Goal: Browse casually

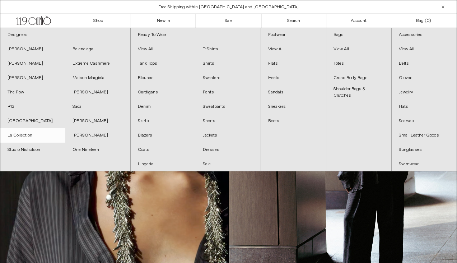
click at [34, 136] on link "La Collection" at bounding box center [32, 135] width 65 height 14
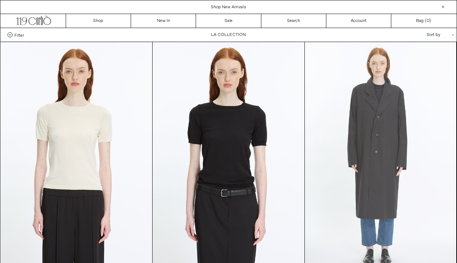
click at [338, 102] on at bounding box center [381, 155] width 152 height 227
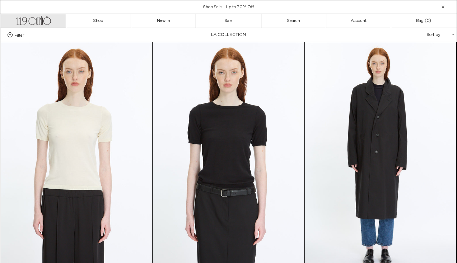
click at [42, 23] on icon ".cls-1, .cls-2 { fill: #231f20; stroke: #231f20; stroke-miterlimit: 10; stroke-…" at bounding box center [33, 19] width 35 height 10
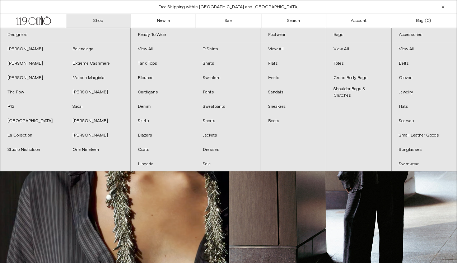
click at [110, 21] on link "Shop" at bounding box center [98, 21] width 65 height 14
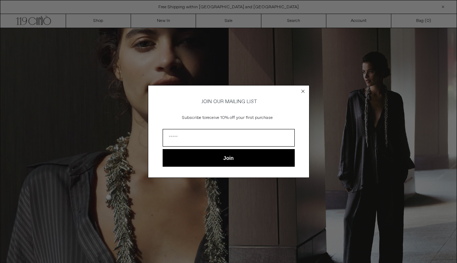
click at [304, 89] on circle "Close dialog" at bounding box center [302, 91] width 7 height 7
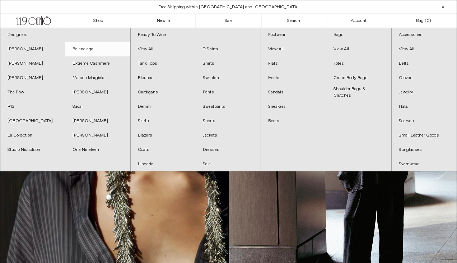
click at [92, 50] on link "Balenciaga" at bounding box center [97, 49] width 65 height 14
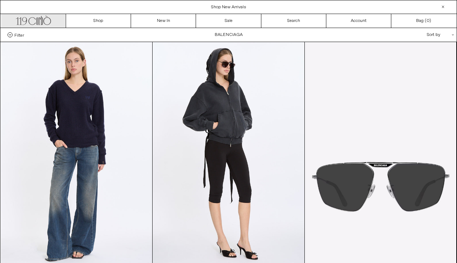
click at [33, 27] on link ".cls-1, .cls-2 { fill: #231f20; stroke: #231f20; stroke-miterlimit: 10; stroke-…" at bounding box center [33, 21] width 65 height 14
